Goal: Task Accomplishment & Management: Manage account settings

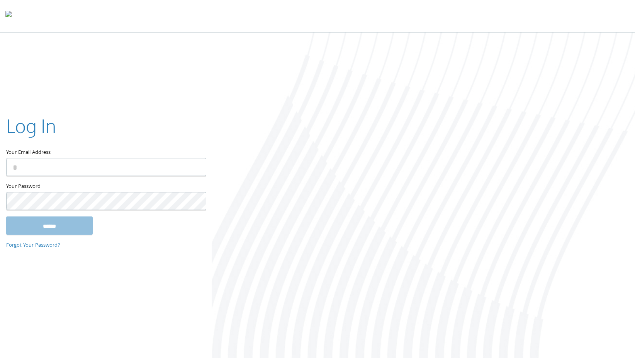
click at [54, 173] on input "Your Email Address" at bounding box center [106, 167] width 200 height 18
click at [75, 168] on input "Your Email Address" at bounding box center [106, 167] width 200 height 18
type input "**********"
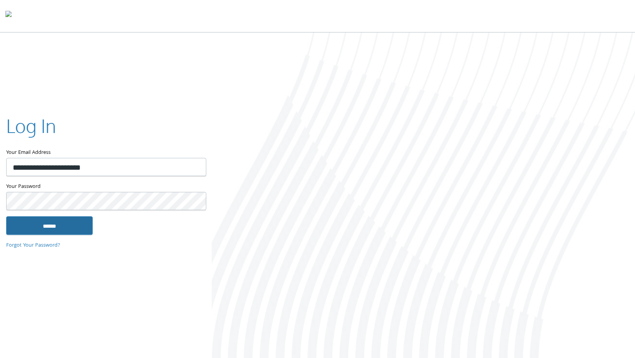
click at [66, 232] on input "******" at bounding box center [49, 225] width 86 height 19
